Goal: Find contact information: Find contact information

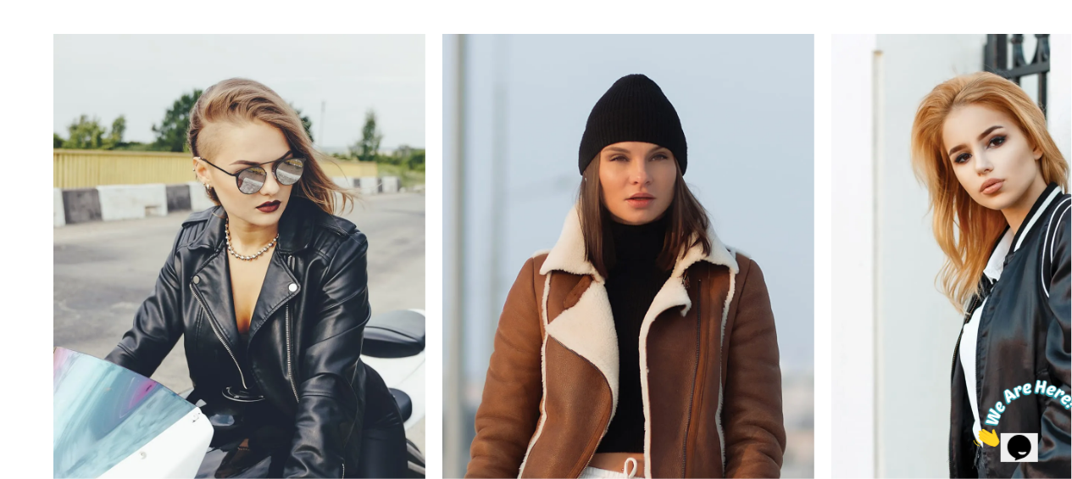
scroll to position [1695, 0]
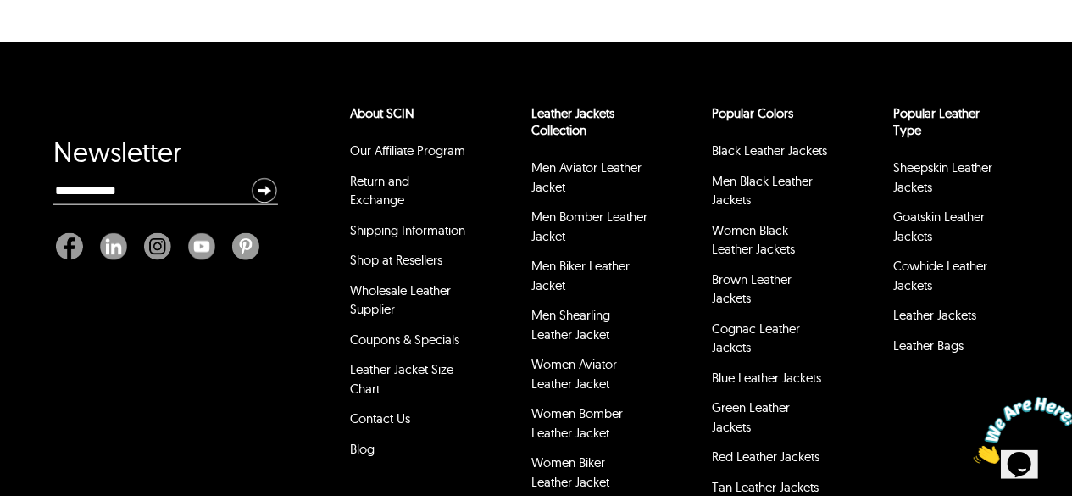
scroll to position [7480, 0]
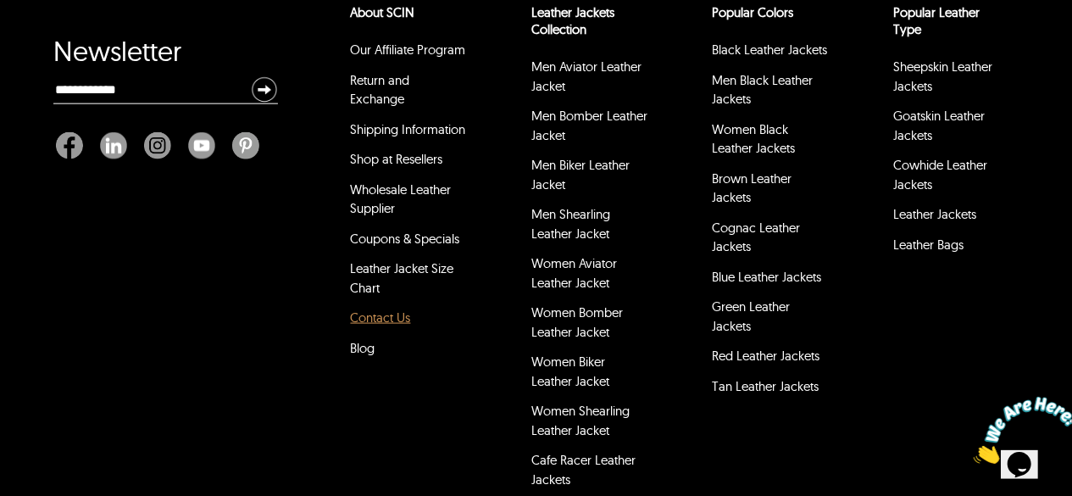
click at [384, 309] on link "Contact Us" at bounding box center [381, 317] width 60 height 16
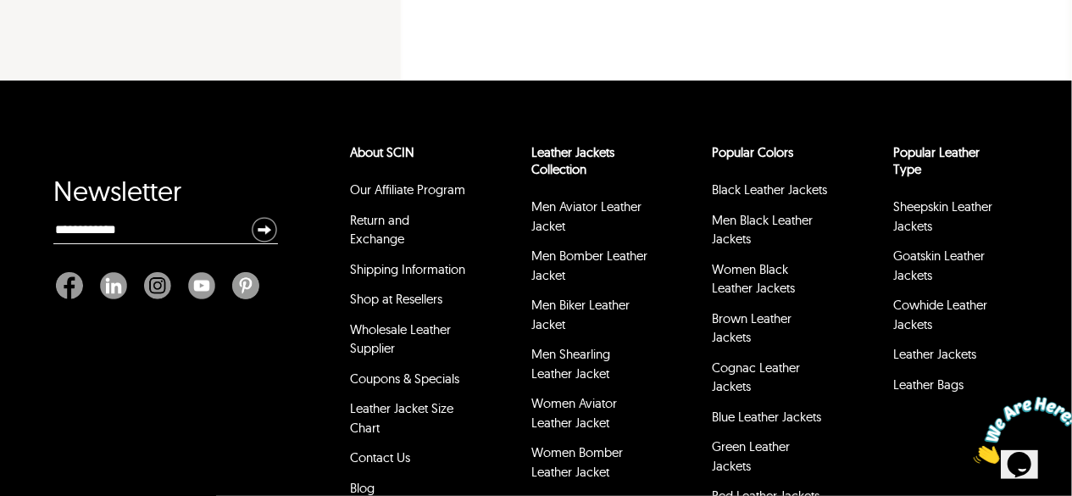
scroll to position [678, 0]
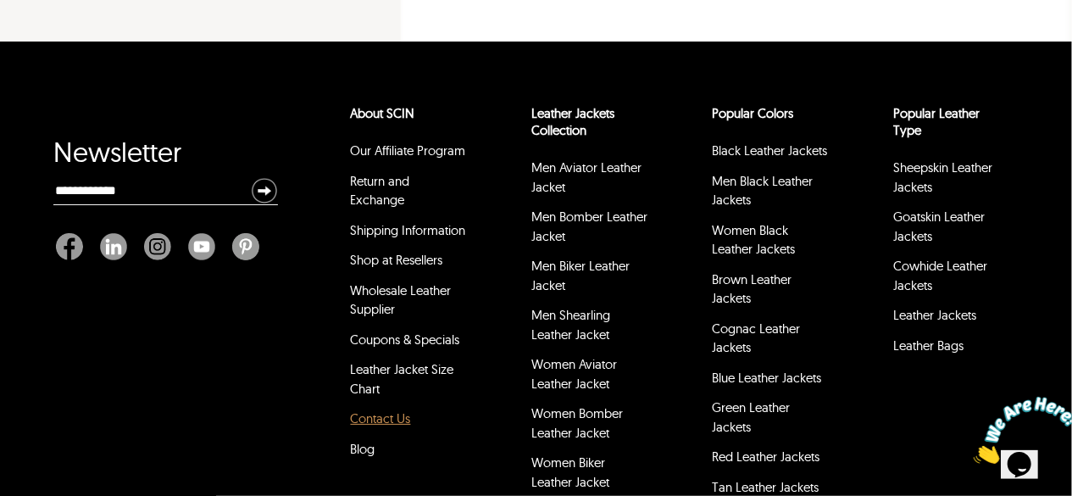
click at [380, 410] on link "Contact Us" at bounding box center [381, 418] width 60 height 16
click at [375, 410] on link "Contact Us" at bounding box center [381, 418] width 60 height 16
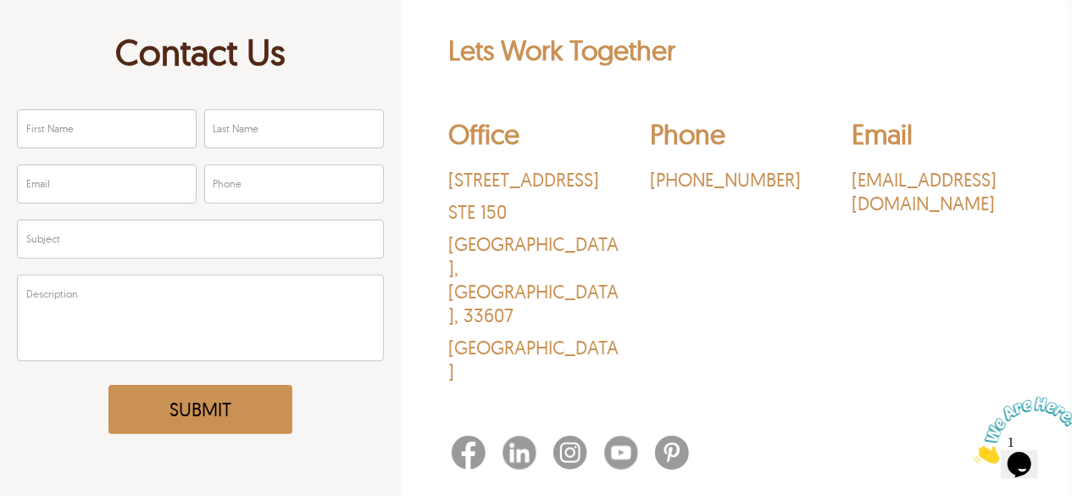
scroll to position [121, 0]
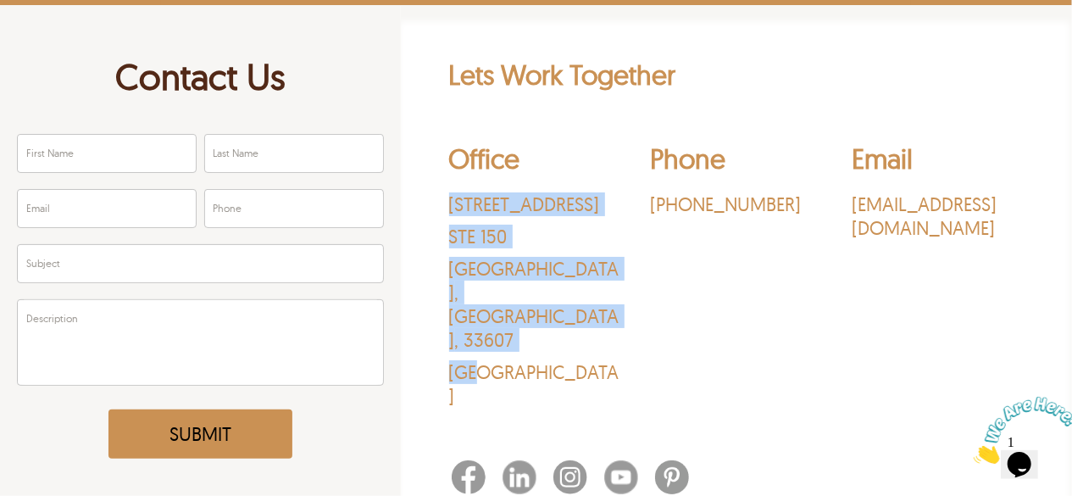
drag, startPoint x: 428, startPoint y: 190, endPoint x: 619, endPoint y: 313, distance: 226.8
click at [619, 313] on div "Lets Work Together Office 3030 N Rocky Point Dr. STE 150 Tampa , FL , 33607 USA…" at bounding box center [736, 280] width 654 height 444
copy div "3030 N Rocky Point Dr. STE 150 Tampa , FL , 33607 USA"
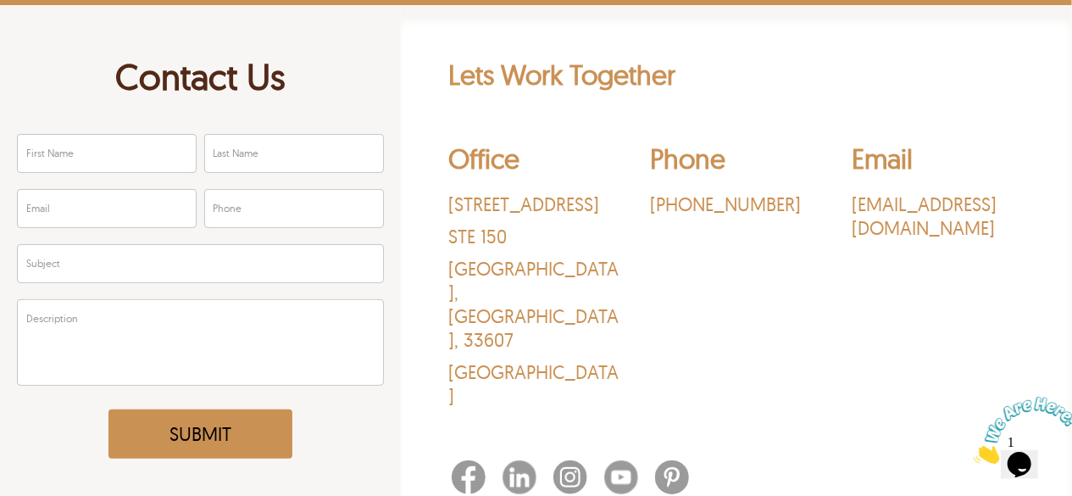
click at [668, 263] on div "Phone ‪(469) 213-6747‬" at bounding box center [736, 279] width 173 height 275
drag, startPoint x: 780, startPoint y: 187, endPoint x: 650, endPoint y: 194, distance: 129.8
click at [650, 194] on div "Phone ‪(469) 213-6747‬" at bounding box center [736, 279] width 173 height 275
copy p "‪(469) 213-6747‬"
click at [741, 352] on div "Office 3030 N Rocky Point Dr. STE 150 Tampa , FL , 33607 USA Phone ‪(469) 213-6…" at bounding box center [736, 279] width 575 height 300
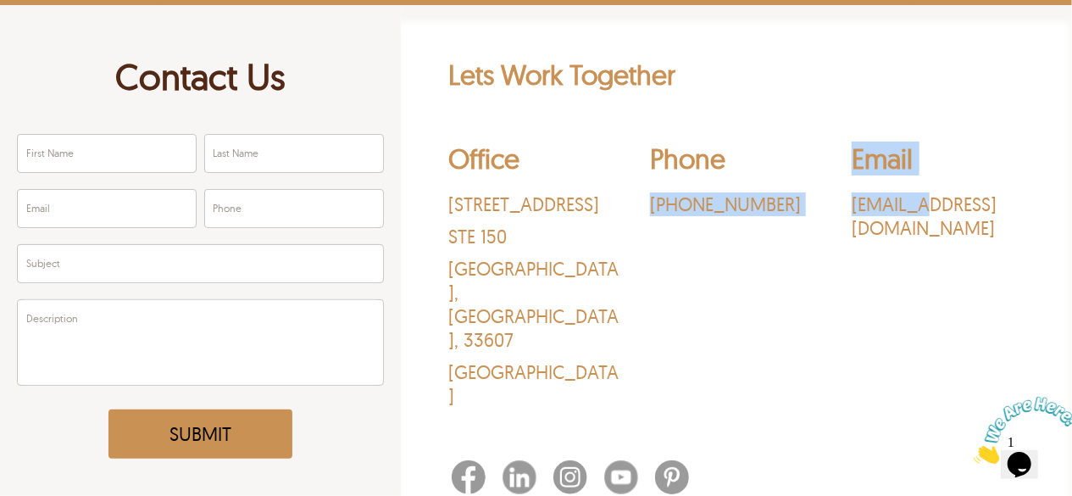
drag, startPoint x: 827, startPoint y: 183, endPoint x: 925, endPoint y: 212, distance: 102.4
click at [925, 212] on div "Office 3030 N Rocky Point Dr. STE 150 Tampa , FL , 33607 USA Phone ‪(469) 213-6…" at bounding box center [736, 279] width 575 height 300
click at [929, 232] on p "sales@leatherscin.com" at bounding box center [938, 215] width 173 height 47
click at [895, 235] on p "sales@leatherscin.com" at bounding box center [938, 215] width 173 height 47
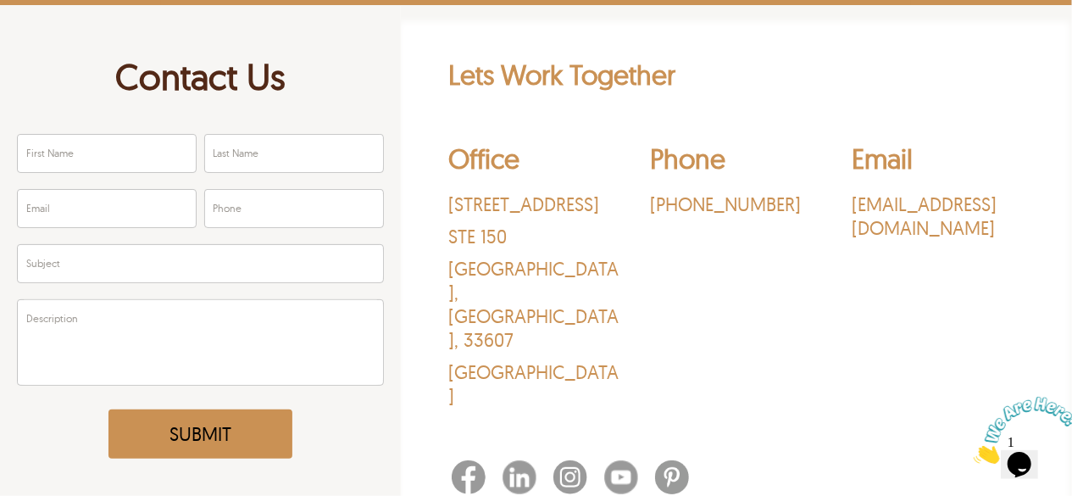
drag, startPoint x: 902, startPoint y: 283, endPoint x: 863, endPoint y: 280, distance: 39.1
click at [902, 283] on div "Email sales@leatherscin.com" at bounding box center [938, 279] width 173 height 275
drag, startPoint x: 847, startPoint y: 195, endPoint x: 1008, endPoint y: 231, distance: 165.1
click at [1008, 231] on div "Office 3030 N Rocky Point Dr. STE 150 Tampa , FL , 33607 USA Phone ‪(469) 213-6…" at bounding box center [736, 279] width 575 height 300
copy p "sales@leatherscin.com"
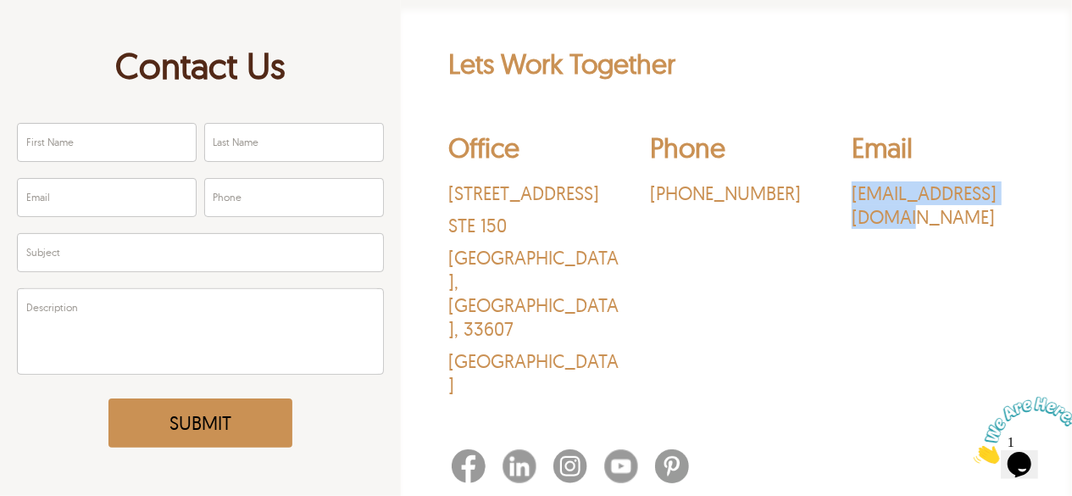
scroll to position [339, 0]
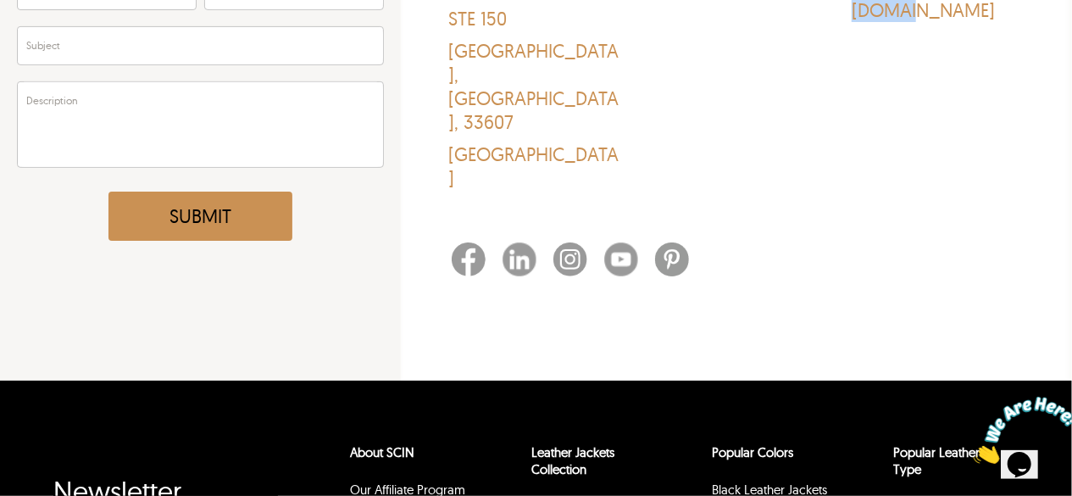
click at [577, 242] on img at bounding box center [570, 259] width 34 height 34
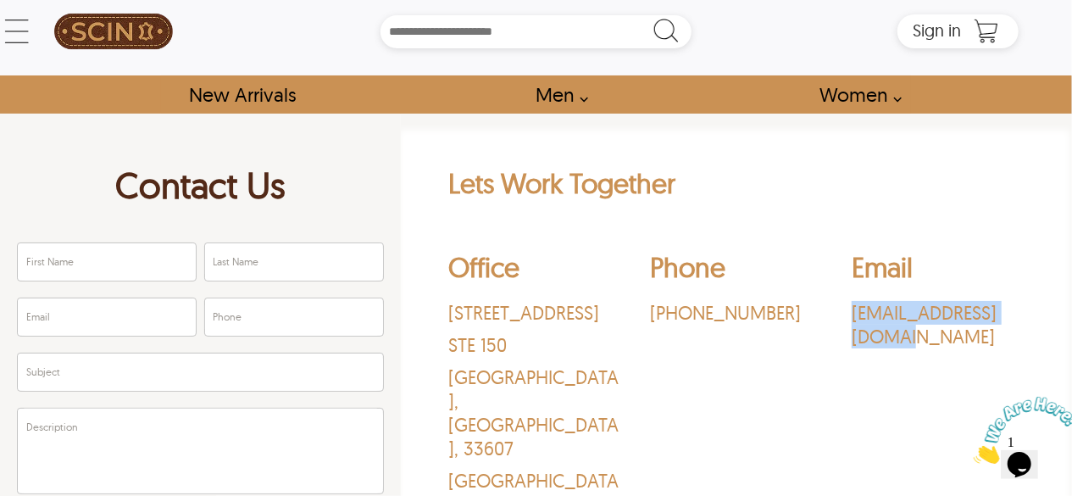
scroll to position [0, 0]
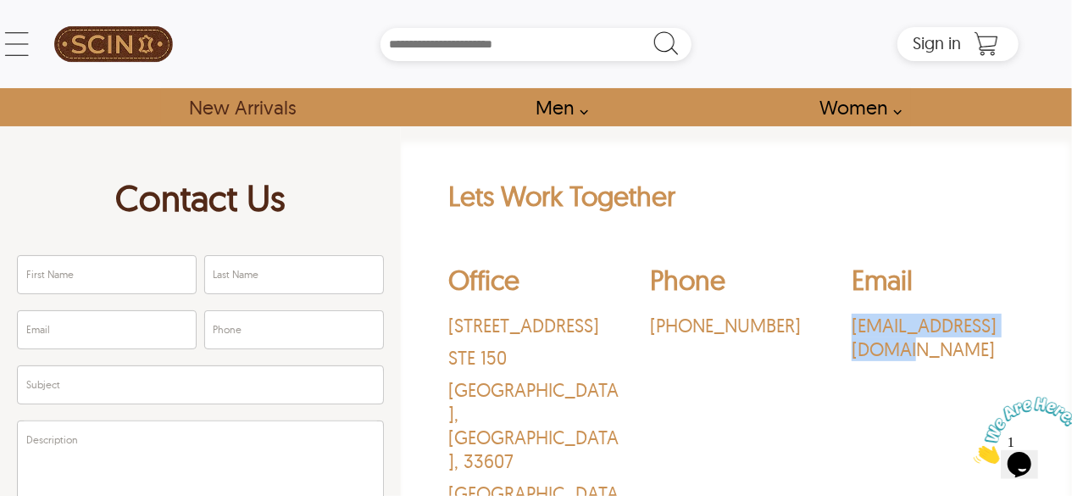
click at [229, 112] on link "New Arrivals" at bounding box center [241, 107] width 145 height 38
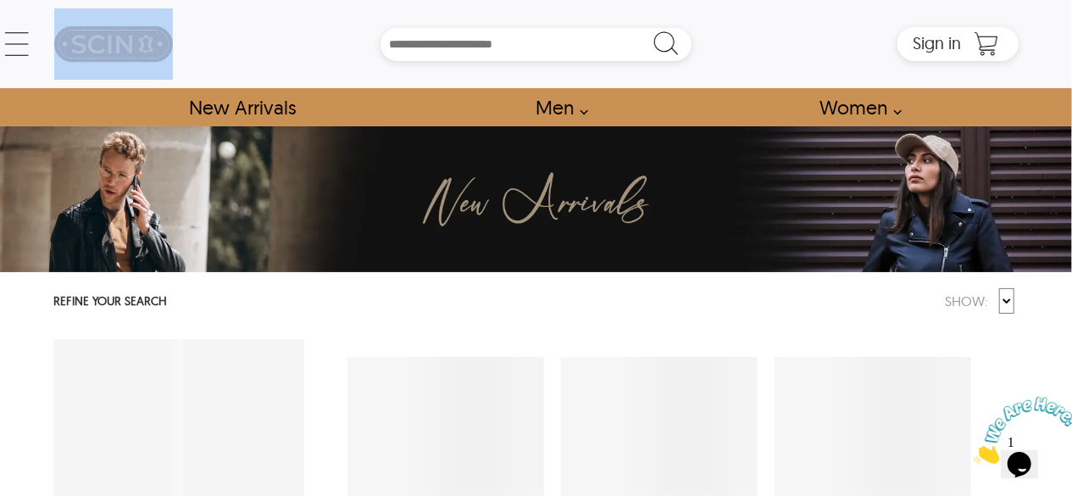
drag, startPoint x: 203, startPoint y: 44, endPoint x: 58, endPoint y: 44, distance: 144.0
click at [58, 44] on div "← Menu New Arrivals Men Leather Jackets Aviator Leather Jackets Bomber Leather …" at bounding box center [535, 44] width 965 height 88
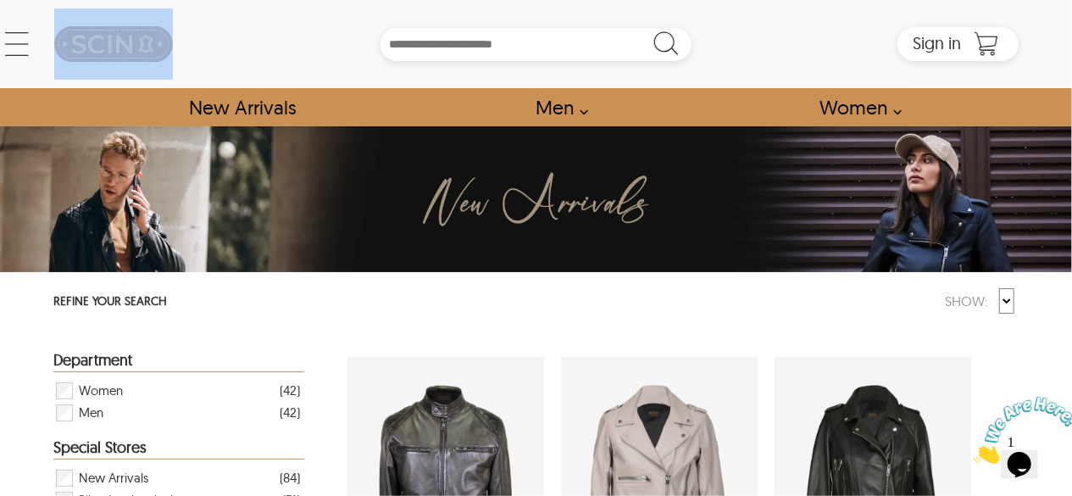
select select "********"
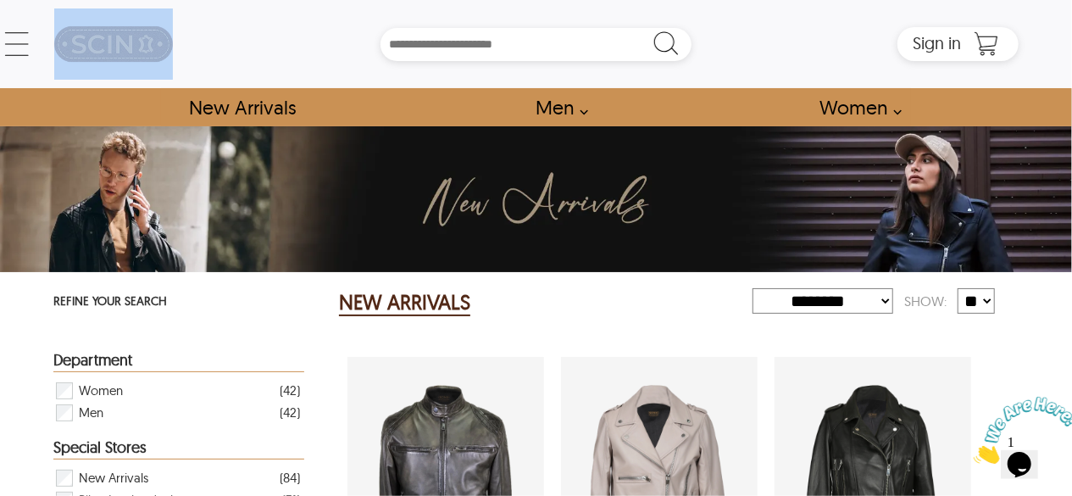
copy picture
